Goal: Information Seeking & Learning: Stay updated

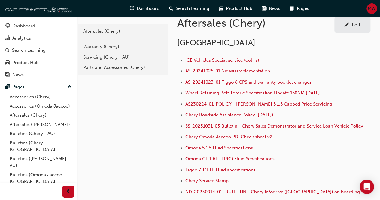
scroll to position [115, 0]
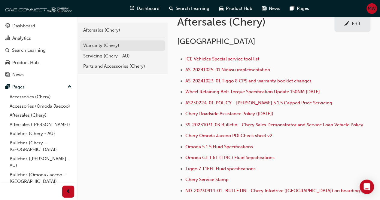
click at [98, 46] on div "Warranty (Chery)" at bounding box center [122, 45] width 79 height 7
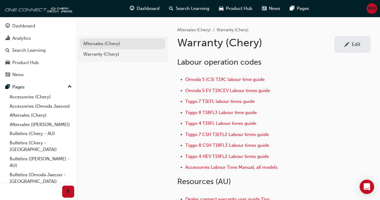
click at [100, 44] on div "Aftersales (Chery)" at bounding box center [122, 43] width 79 height 7
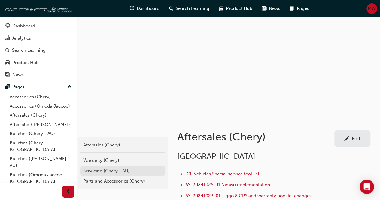
click at [92, 168] on div "Servicing (Chery - AU)" at bounding box center [122, 170] width 79 height 7
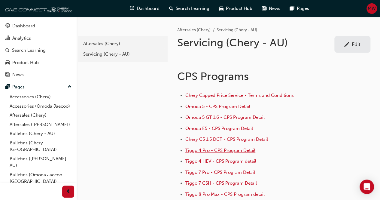
click at [232, 150] on span "Tiggo 4 Pro - CPS Program Detail" at bounding box center [220, 149] width 70 height 5
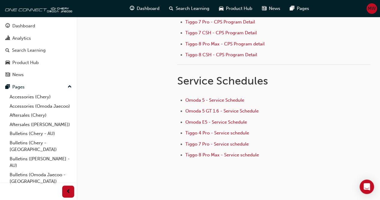
scroll to position [152, 0]
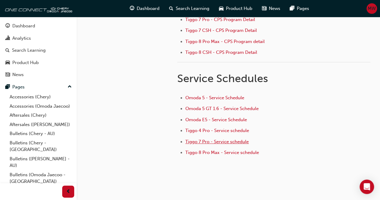
click at [224, 139] on span "Tiggo 7 Pro - Service schedule" at bounding box center [216, 141] width 63 height 5
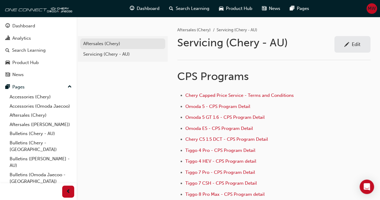
click at [95, 44] on div "Aftersales (Chery)" at bounding box center [122, 43] width 79 height 7
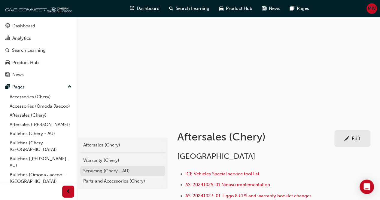
click at [95, 172] on div "Servicing (Chery - AU)" at bounding box center [122, 170] width 79 height 7
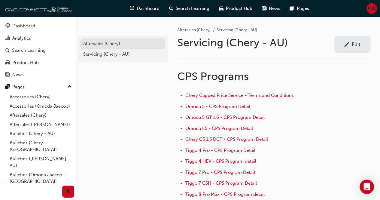
click at [95, 42] on div "Aftersales (Chery)" at bounding box center [122, 43] width 79 height 7
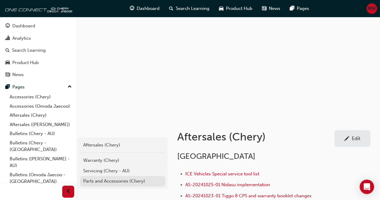
click at [100, 179] on div "Parts and Accessories (Chery)" at bounding box center [122, 180] width 79 height 7
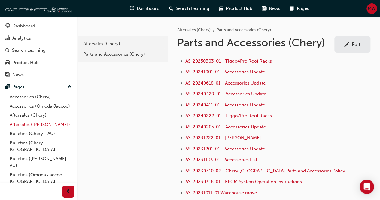
click at [22, 129] on link "Aftersales ([PERSON_NAME])" at bounding box center [40, 124] width 67 height 9
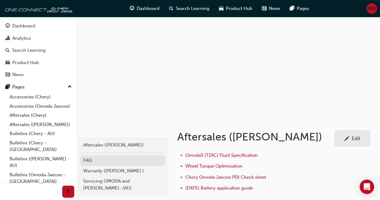
click at [95, 162] on div "FAQ" at bounding box center [122, 160] width 79 height 7
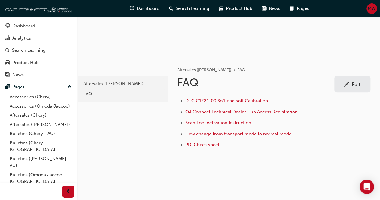
scroll to position [64, 0]
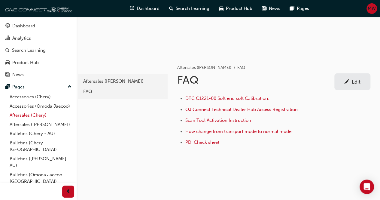
click at [24, 120] on link "Aftersales (Chery)" at bounding box center [40, 114] width 67 height 9
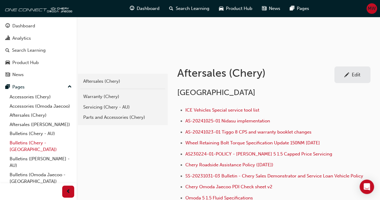
click at [26, 150] on link "Bulletins (Chery - [GEOGRAPHIC_DATA])" at bounding box center [40, 146] width 67 height 16
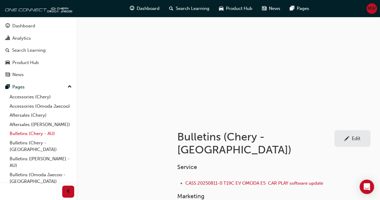
click at [26, 137] on link "Bulletins (Chery - AU)" at bounding box center [40, 133] width 67 height 9
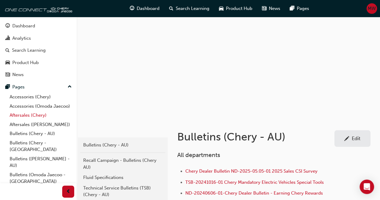
click at [24, 120] on link "Aftersales (Chery)" at bounding box center [40, 114] width 67 height 9
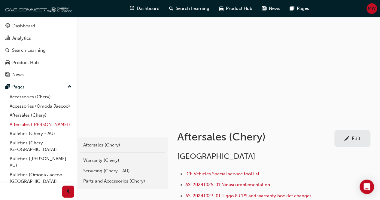
click at [24, 129] on link "Aftersales ([PERSON_NAME])" at bounding box center [40, 124] width 67 height 9
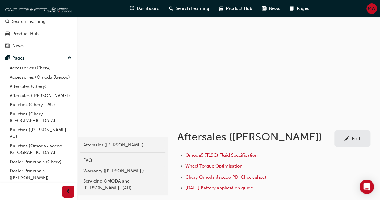
scroll to position [50, 0]
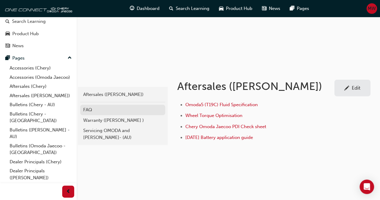
click at [92, 109] on div "FAQ" at bounding box center [122, 109] width 79 height 7
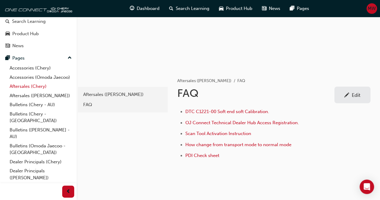
click at [23, 91] on link "Aftersales (Chery)" at bounding box center [40, 86] width 67 height 9
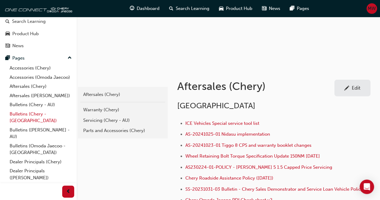
click at [21, 121] on link "Bulletins (Chery - [GEOGRAPHIC_DATA])" at bounding box center [40, 117] width 67 height 16
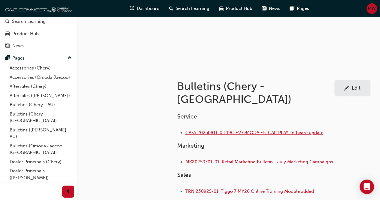
click at [231, 130] on span "CASS 20250811-0 T19C EV OMODA E5 CAR PLAY software update" at bounding box center [254, 132] width 138 height 5
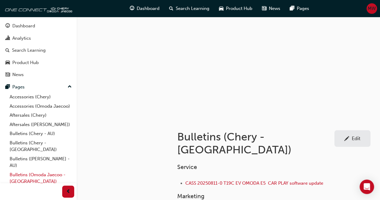
click at [38, 173] on link "Bulletins (Omoda Jaecoo - [GEOGRAPHIC_DATA])" at bounding box center [40, 178] width 67 height 16
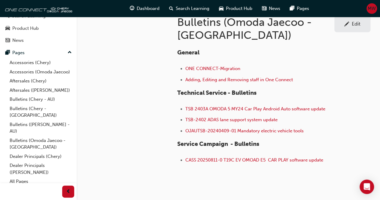
scroll to position [37, 0]
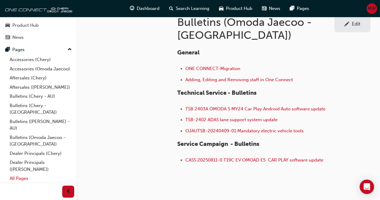
click at [18, 179] on link "All Pages" at bounding box center [40, 177] width 67 height 9
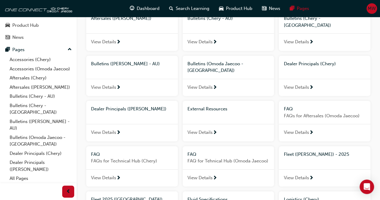
scroll to position [130, 0]
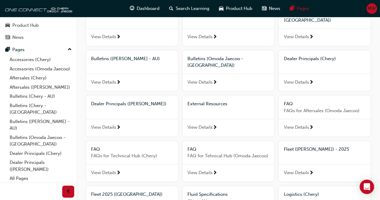
click at [202, 124] on span "View Details" at bounding box center [199, 127] width 25 height 7
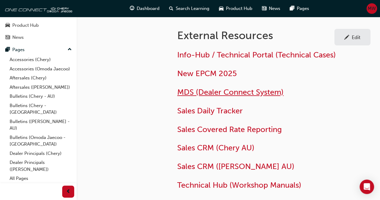
click at [216, 89] on span "MDS (Dealer Connect System)" at bounding box center [230, 91] width 106 height 9
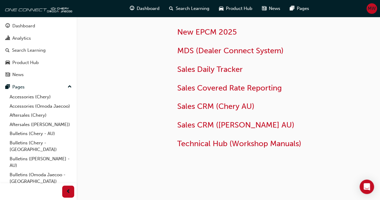
scroll to position [47, 0]
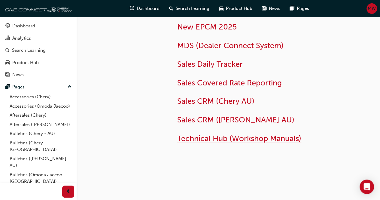
click at [203, 138] on span "Technical Hub (Workshop Manuals)" at bounding box center [239, 138] width 124 height 9
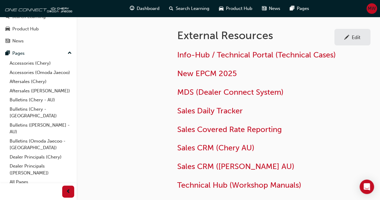
scroll to position [37, 0]
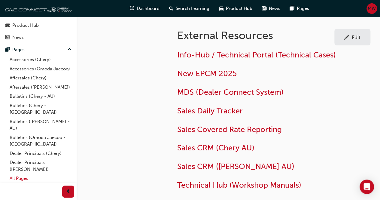
click at [16, 177] on link "All Pages" at bounding box center [40, 177] width 67 height 9
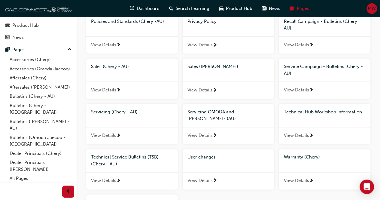
scroll to position [388, 0]
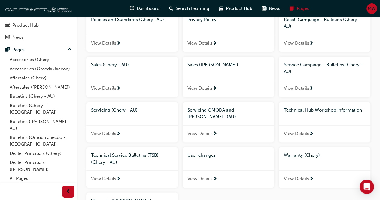
click at [198, 175] on span "View Details" at bounding box center [199, 178] width 25 height 7
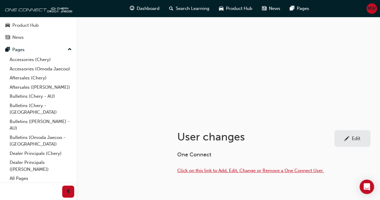
click at [209, 171] on span "Click on this link to Add, Edit, Change or Remove a One Connect User." at bounding box center [250, 169] width 146 height 5
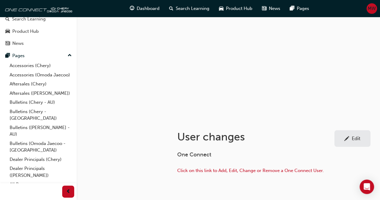
scroll to position [37, 0]
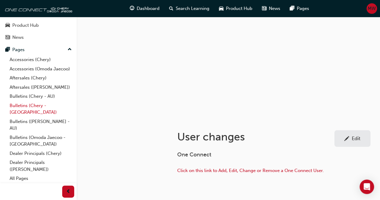
click at [42, 110] on link "Bulletins (Chery - [GEOGRAPHIC_DATA])" at bounding box center [40, 109] width 67 height 16
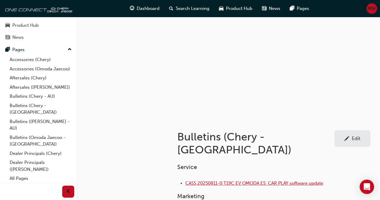
click at [231, 180] on span "CASS 20250811-0 T19C EV OMODA E5 CAR PLAY software update" at bounding box center [254, 182] width 138 height 5
